Goal: Entertainment & Leisure: Consume media (video, audio)

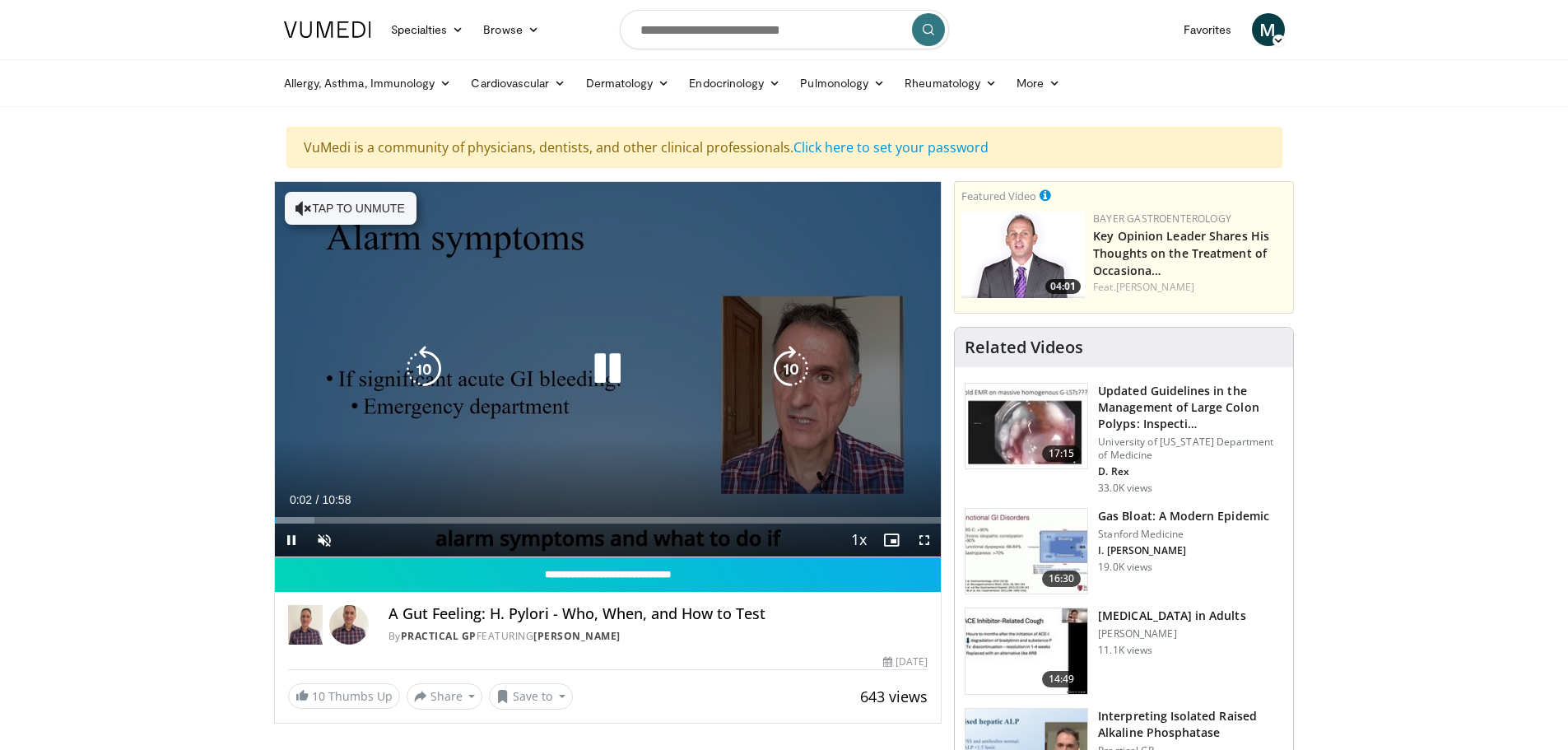
click at [350, 208] on button "Tap to unmute" at bounding box center [351, 208] width 132 height 33
click at [307, 212] on div "10 seconds Tap to unmute" at bounding box center [609, 369] width 667 height 375
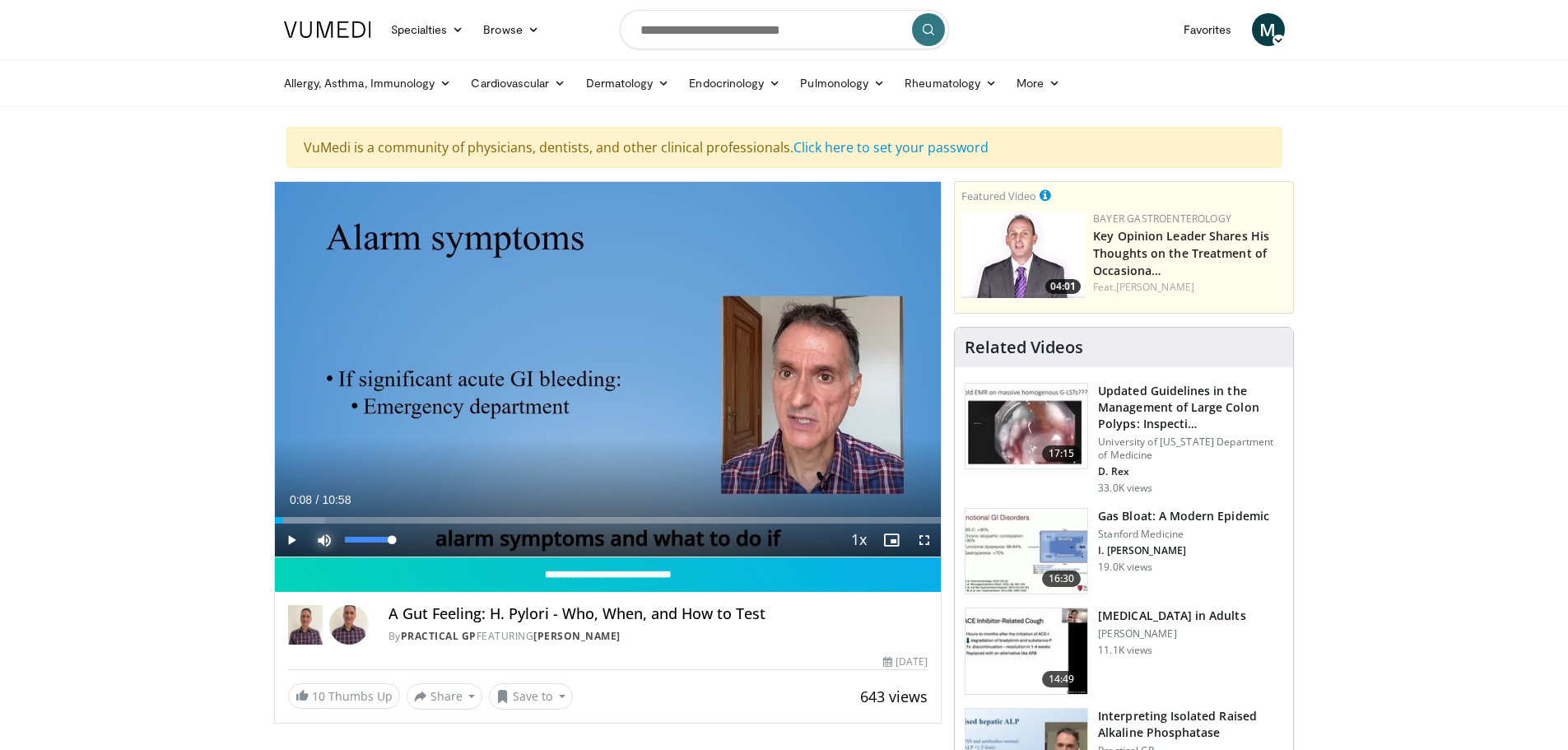
click at [320, 537] on span "Video Player" at bounding box center [325, 540] width 33 height 33
click at [408, 547] on div "Mute 100%" at bounding box center [365, 540] width 115 height 33
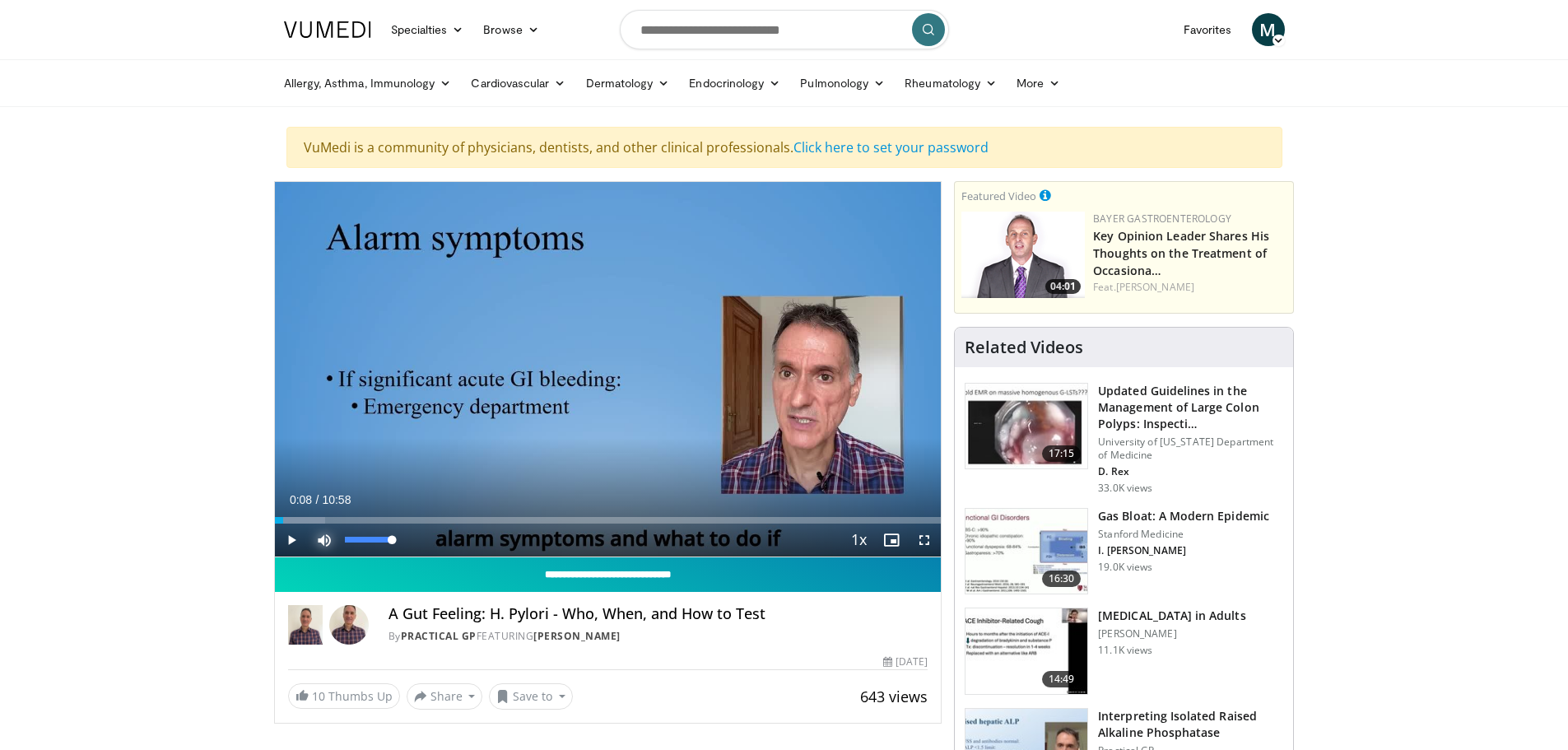
drag, startPoint x: 393, startPoint y: 537, endPoint x: 592, endPoint y: 564, distance: 200.8
click at [595, 566] on div "**********" at bounding box center [609, 453] width 669 height 543
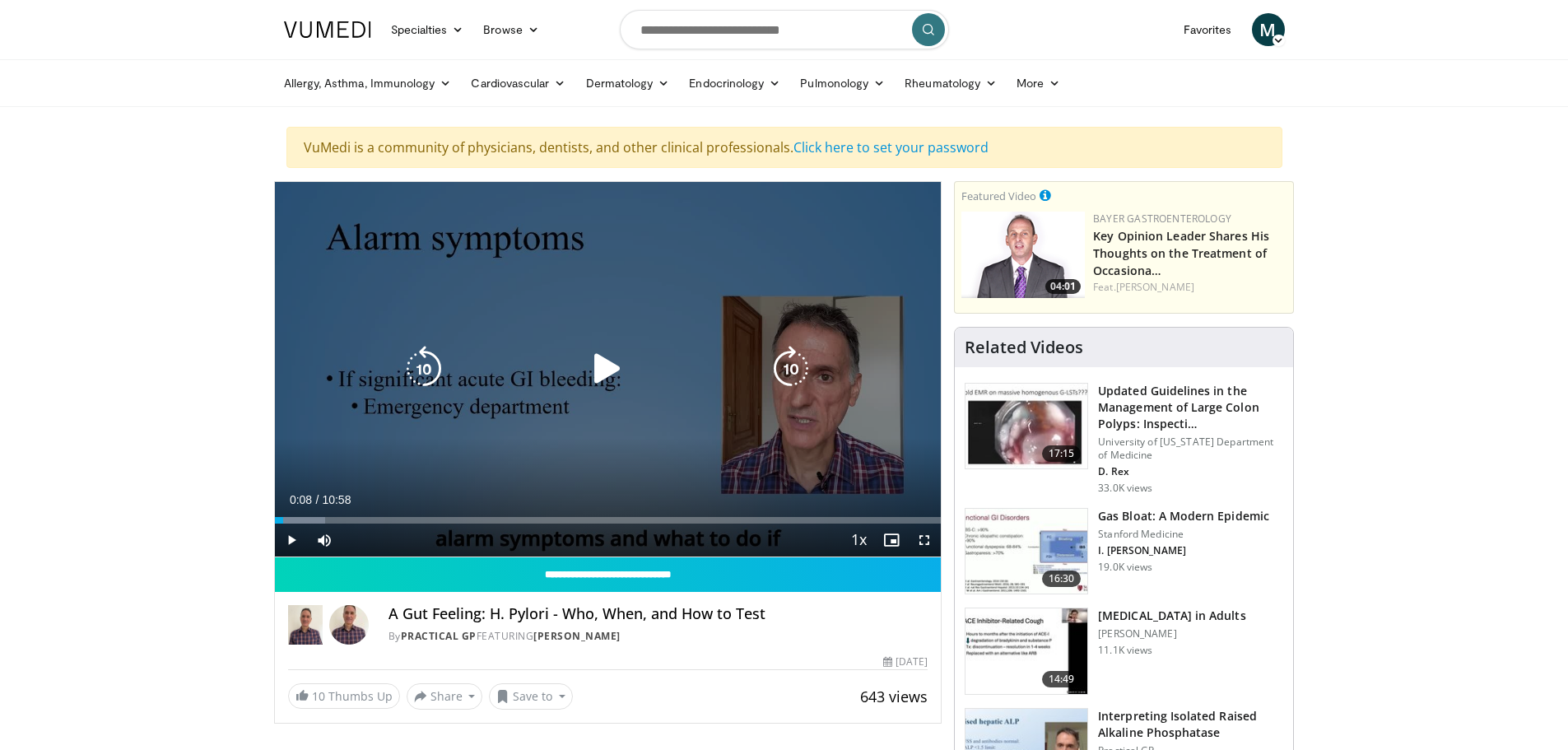
click at [343, 255] on div "10 seconds Tap to unmute" at bounding box center [609, 369] width 667 height 375
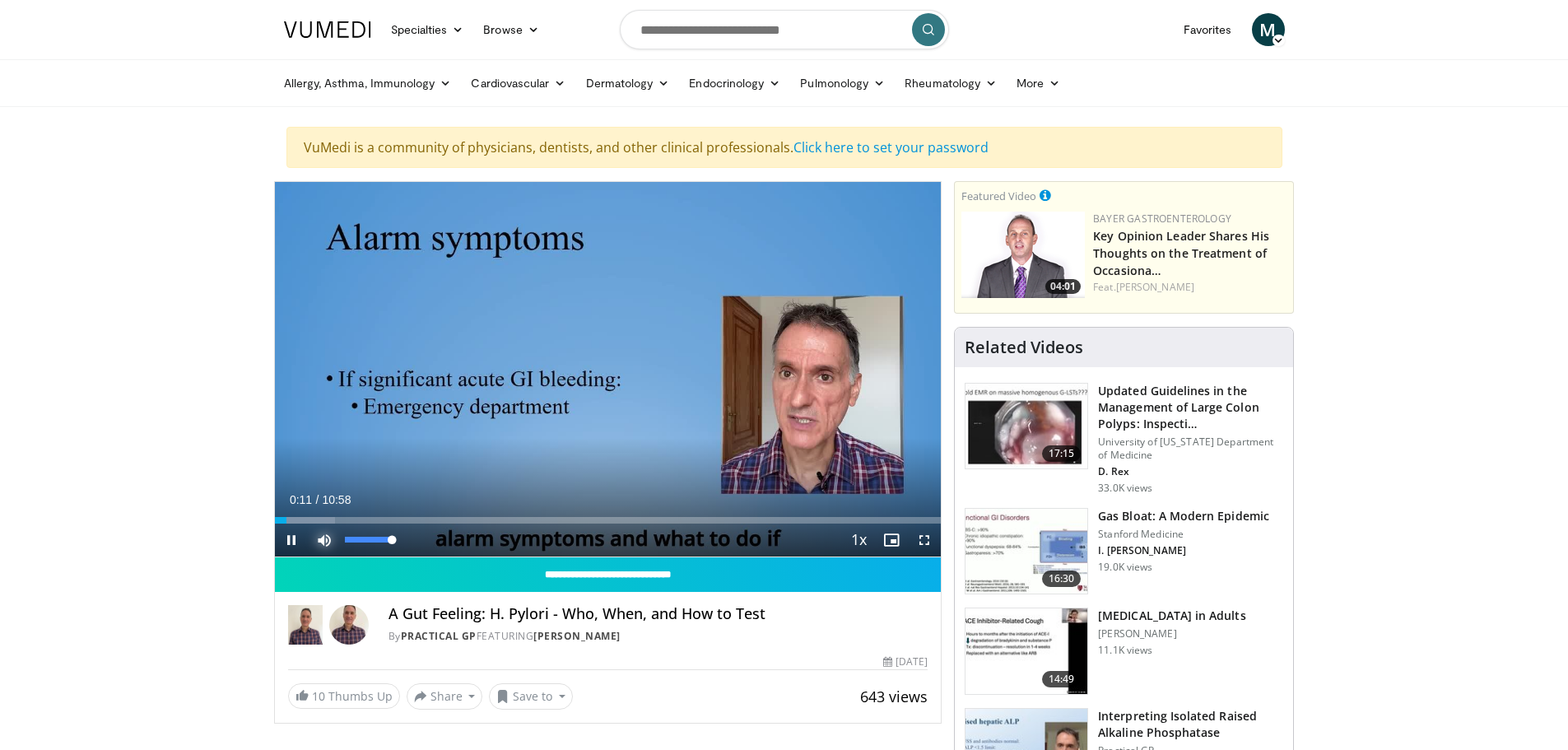
click at [322, 539] on span "Video Player" at bounding box center [325, 540] width 33 height 33
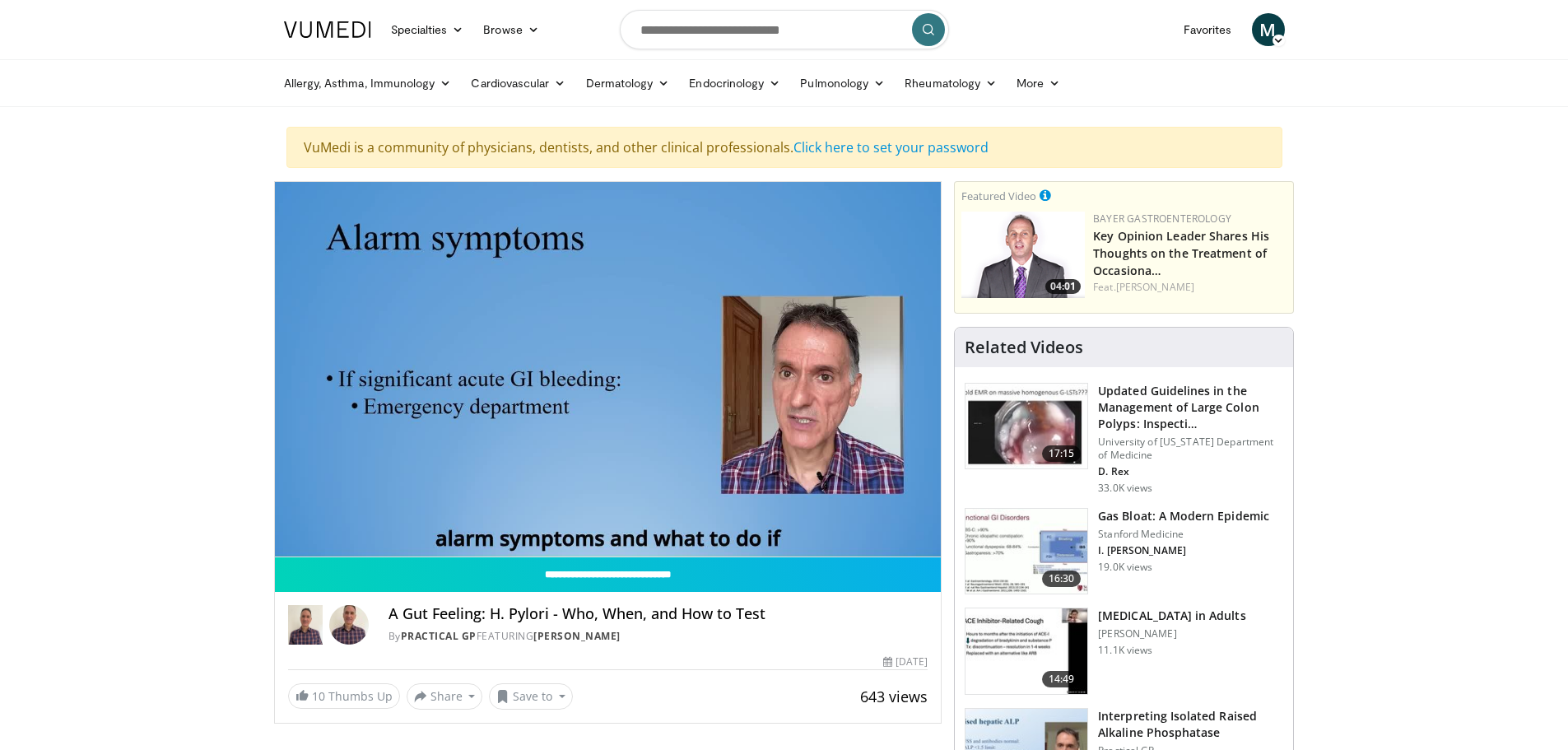
click at [1057, 538] on img at bounding box center [1027, 551] width 122 height 85
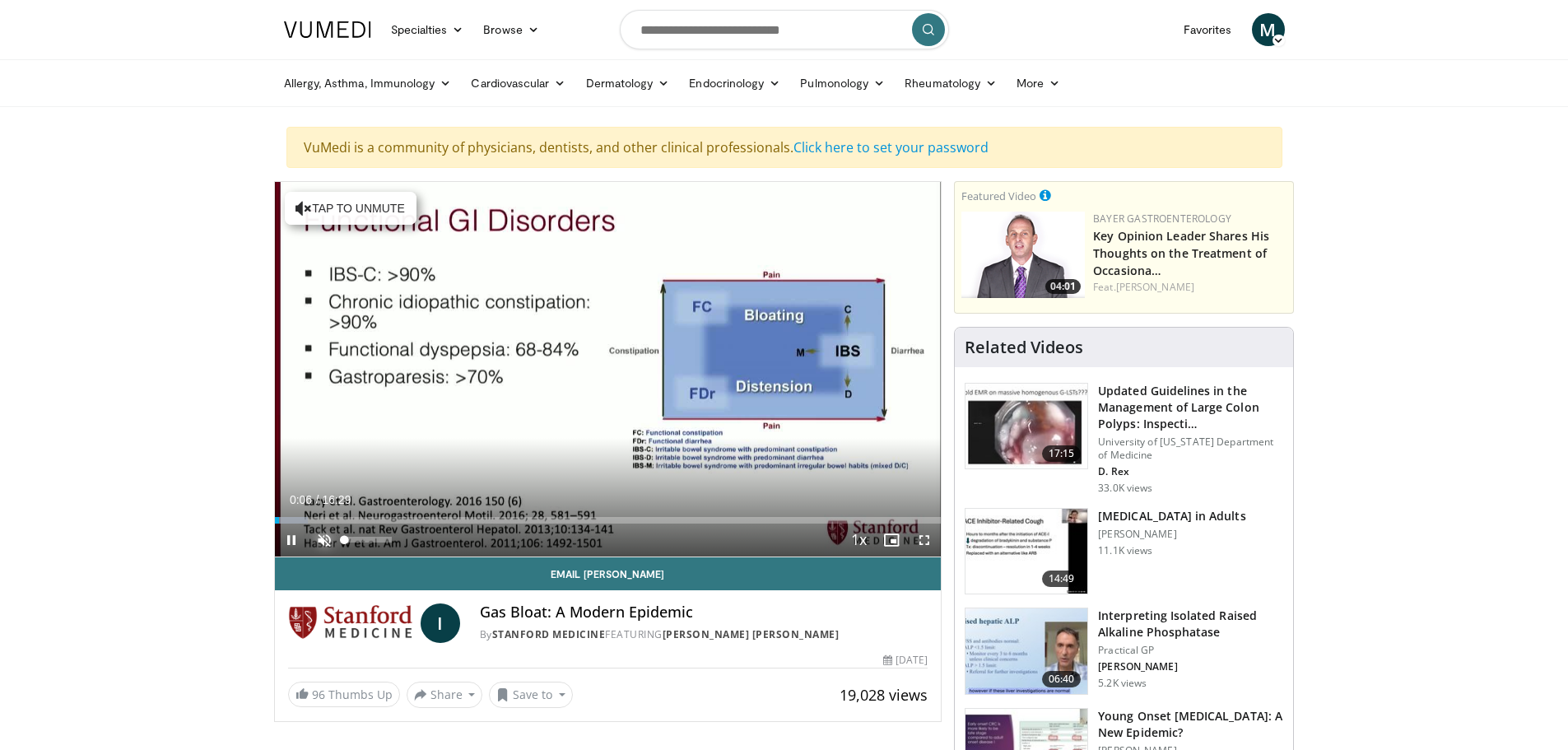
click at [320, 539] on span "Video Player" at bounding box center [325, 540] width 33 height 33
